Goal: Task Accomplishment & Management: Use online tool/utility

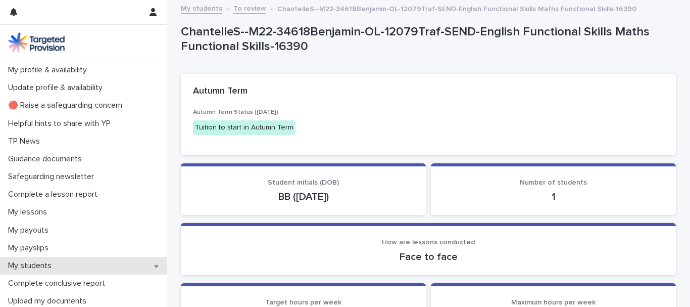
click at [49, 264] on p "My students" at bounding box center [32, 266] width 56 height 10
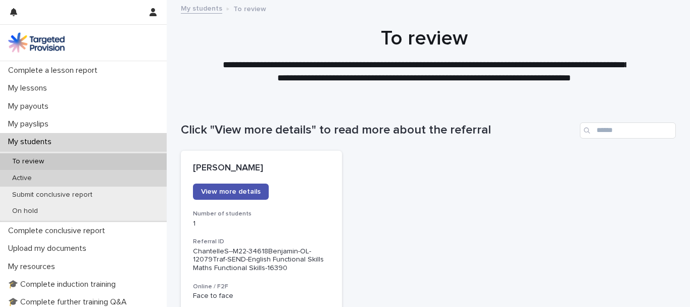
click at [32, 176] on p "Active" at bounding box center [22, 178] width 36 height 9
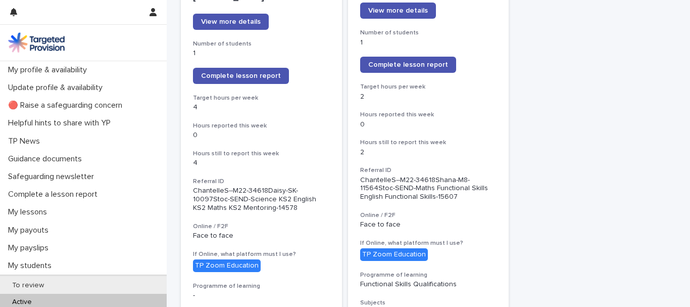
scroll to position [179, 0]
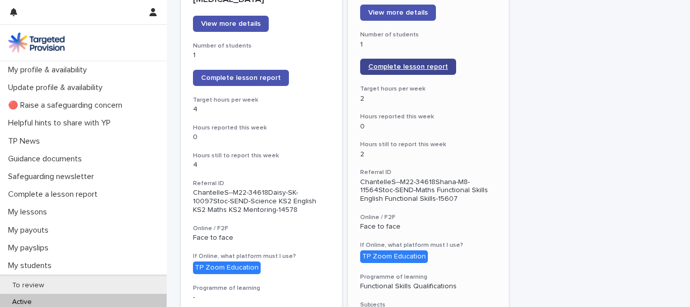
click at [403, 63] on link "Complete lesson report" at bounding box center [408, 67] width 96 height 16
